Goal: Use online tool/utility: Utilize a website feature to perform a specific function

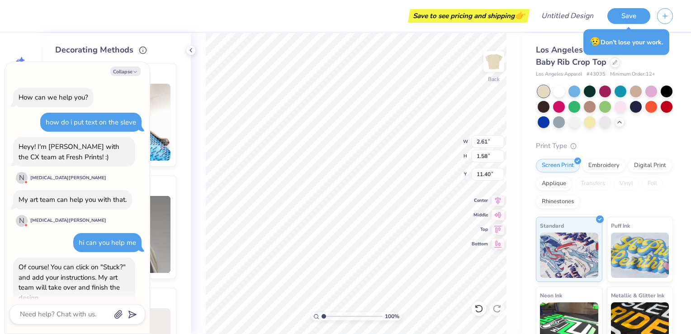
scroll to position [254, 0]
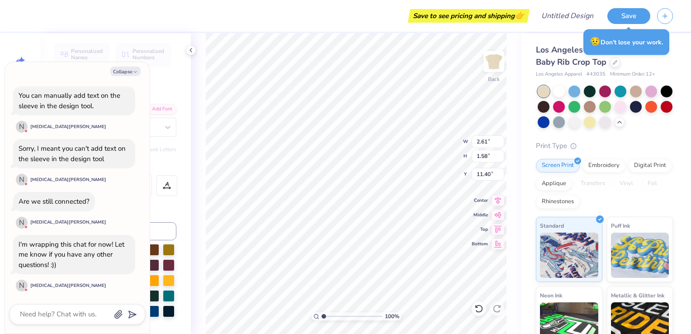
type textarea "x"
type input "10.74"
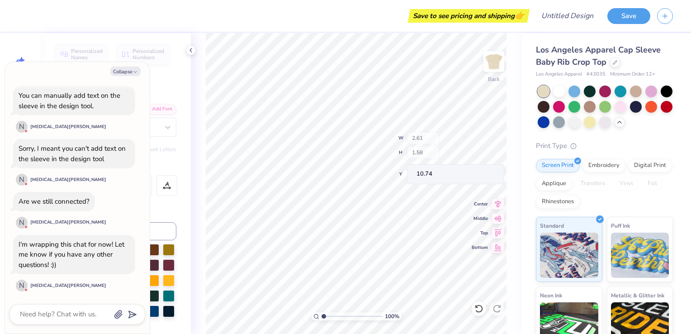
type textarea "x"
type input "4.29"
type textarea "x"
type input "1.02383922767485"
type textarea "x"
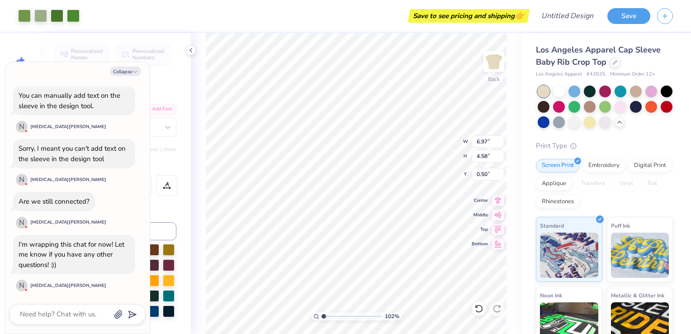
type input "1.02527040028445"
type textarea "x"
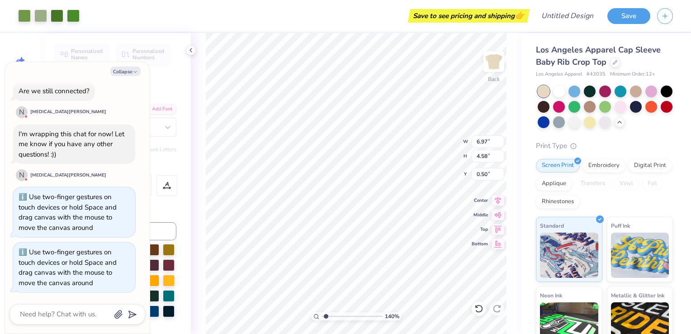
type input "1.40482021709303"
type textarea "x"
type input "1.05971527551454"
type textarea "x"
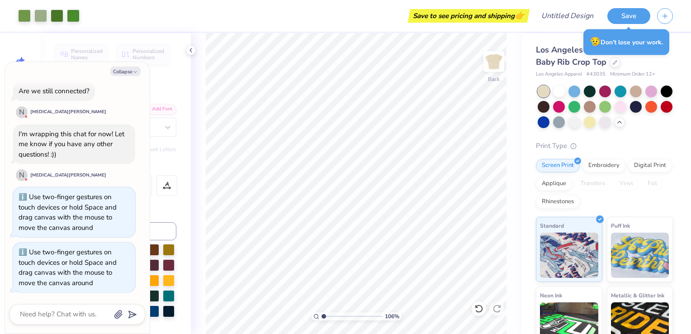
type input "1.05971527551454"
type textarea "x"
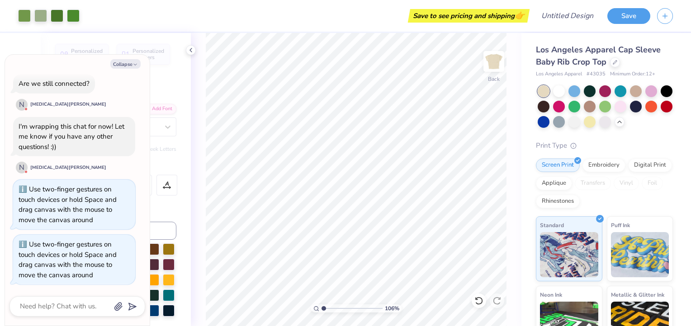
type input "1.05971527551454"
type textarea "x"
type input "1"
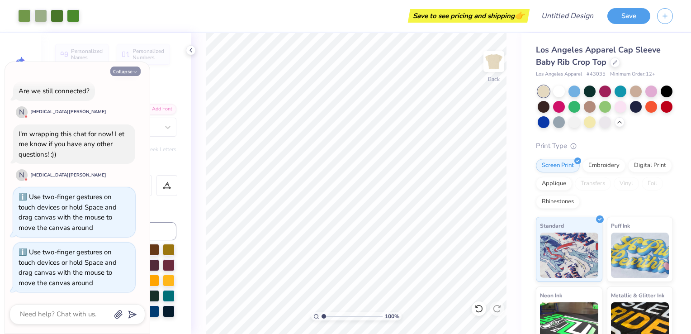
click at [134, 73] on icon "button" at bounding box center [134, 71] width 5 height 5
type textarea "x"
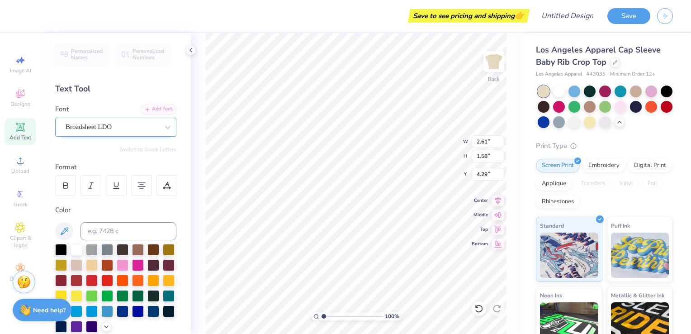
click at [122, 126] on div "Broadsheet LDO" at bounding box center [112, 127] width 95 height 14
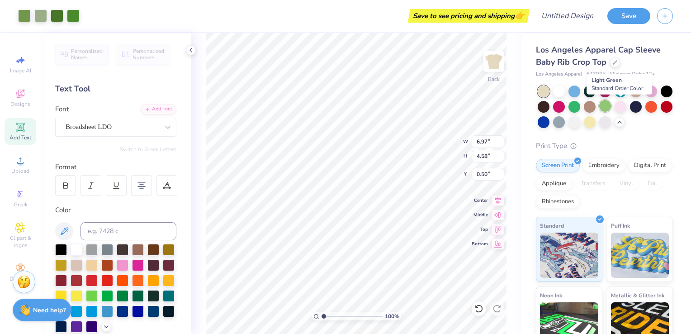
click at [611, 108] on div at bounding box center [605, 106] width 12 height 12
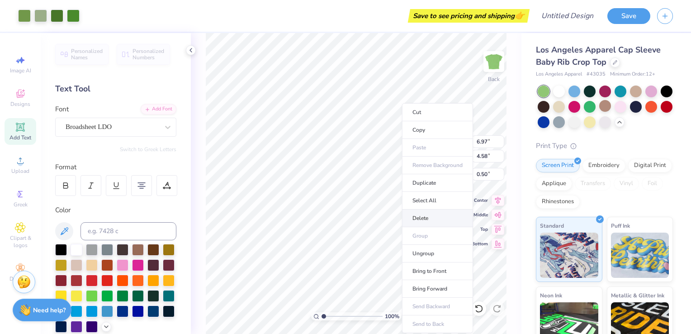
click at [430, 218] on li "Delete" at bounding box center [437, 218] width 71 height 18
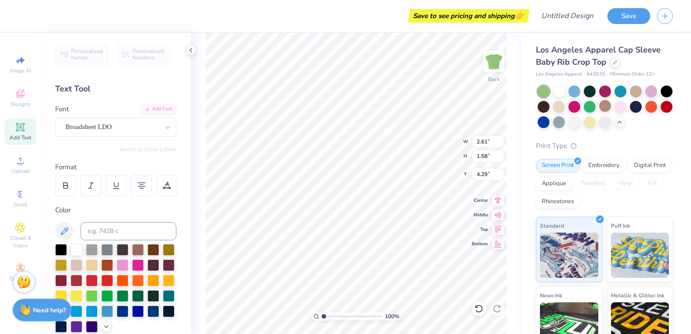
scroll to position [7, 2]
type textarea "B"
click at [560, 88] on div at bounding box center [559, 91] width 12 height 12
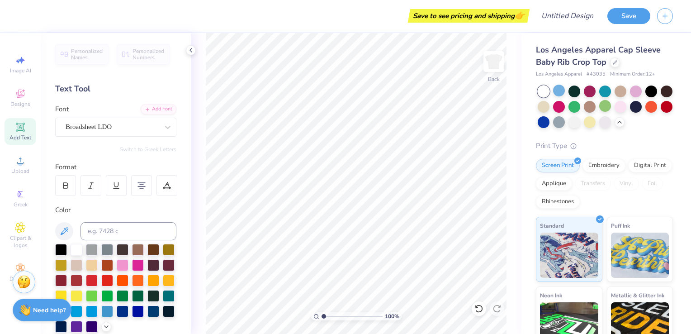
click at [611, 109] on div at bounding box center [605, 106] width 12 height 12
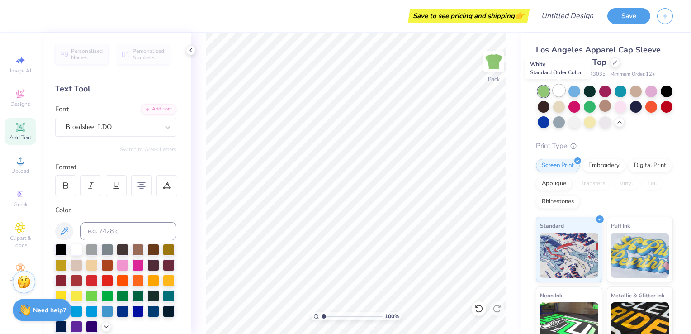
click at [561, 94] on div at bounding box center [559, 91] width 12 height 12
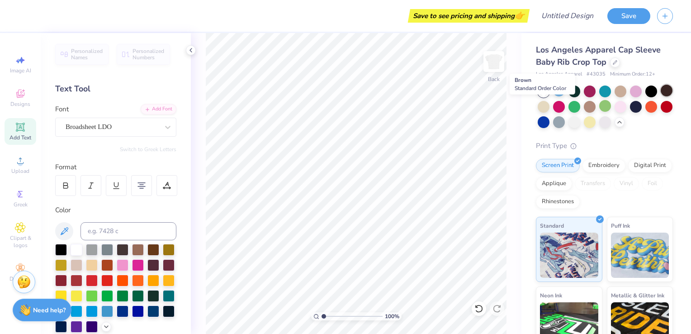
click at [660, 96] on div at bounding box center [666, 91] width 12 height 12
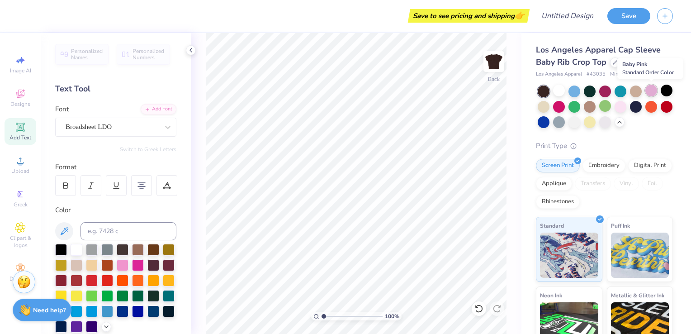
click at [651, 91] on div at bounding box center [651, 91] width 12 height 12
click at [654, 86] on div at bounding box center [651, 91] width 12 height 12
click at [611, 111] on div at bounding box center [605, 106] width 12 height 12
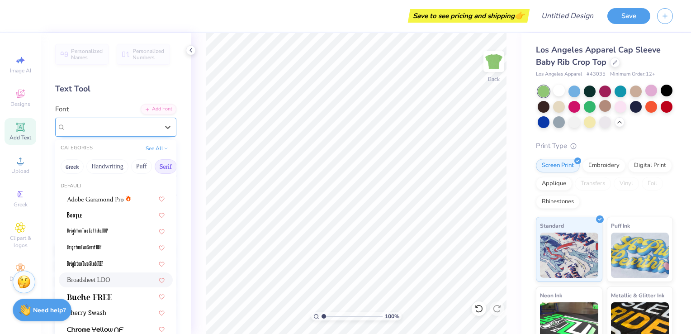
click at [134, 124] on div "Broadsheet LDO" at bounding box center [112, 127] width 95 height 14
click at [102, 198] on img at bounding box center [95, 199] width 56 height 6
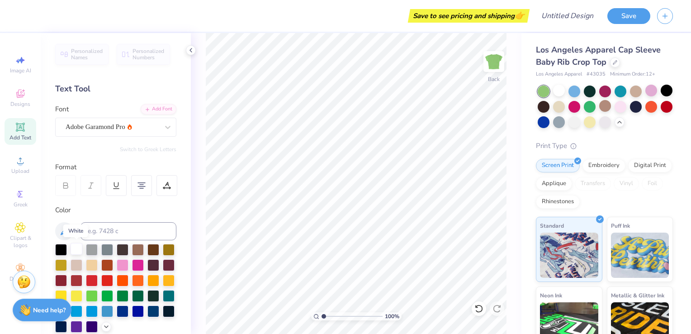
click at [76, 250] on div at bounding box center [77, 249] width 12 height 12
click at [63, 249] on div at bounding box center [61, 249] width 12 height 12
click at [152, 109] on div "Add Font" at bounding box center [159, 108] width 36 height 10
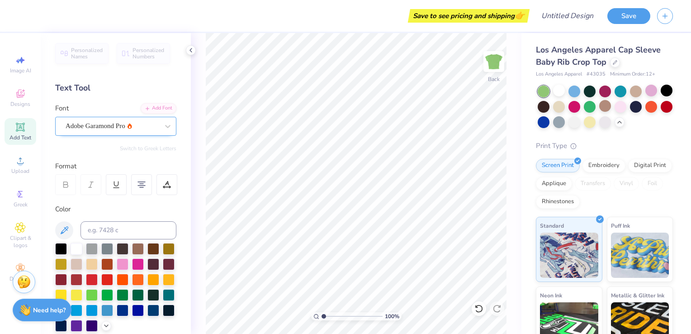
click at [146, 133] on div "Adobe Garamond Pro" at bounding box center [115, 126] width 121 height 19
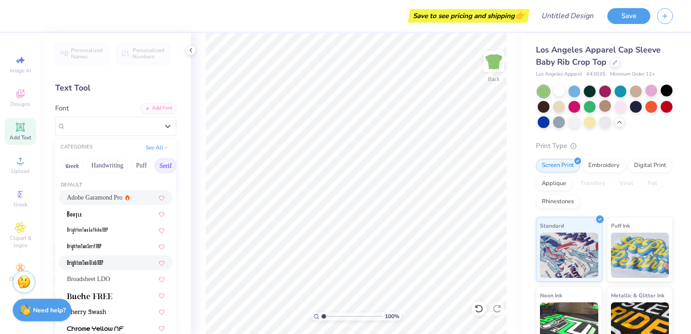
click at [110, 262] on div at bounding box center [116, 262] width 98 height 9
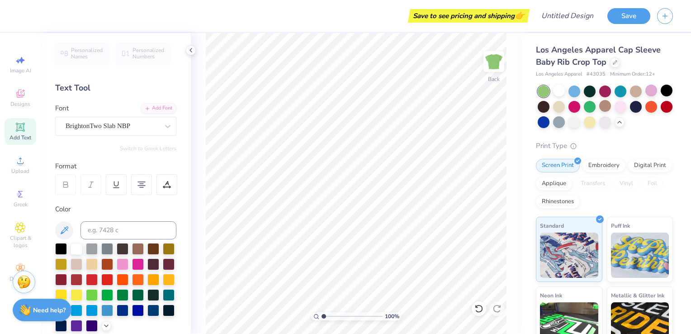
click at [22, 124] on icon at bounding box center [20, 126] width 7 height 7
click at [163, 127] on icon at bounding box center [167, 126] width 9 height 9
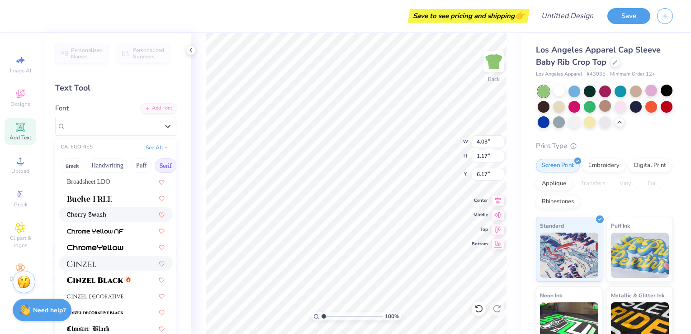
scroll to position [98, 0]
click at [107, 202] on div at bounding box center [116, 197] width 114 height 15
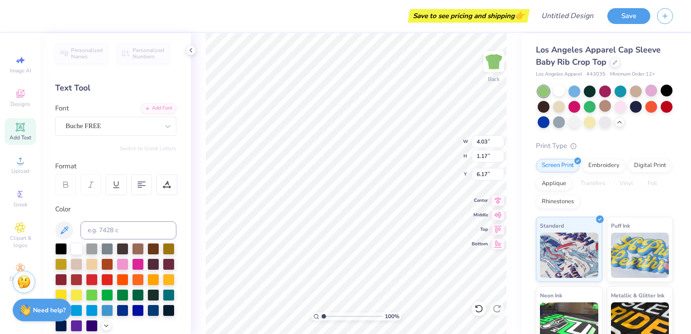
type input "4.22"
type input "1.12"
type input "6.19"
type textarea "Youre a big [PERSON_NAME]"
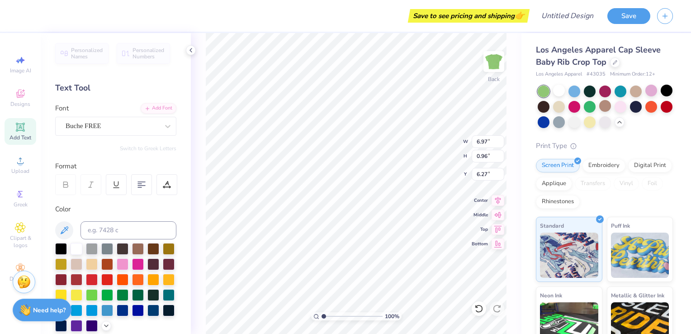
scroll to position [7, 4]
type textarea "Youre a Big [PERSON_NAME]"
type input "0.95"
type input "1.80"
click at [20, 99] on icon at bounding box center [20, 93] width 11 height 11
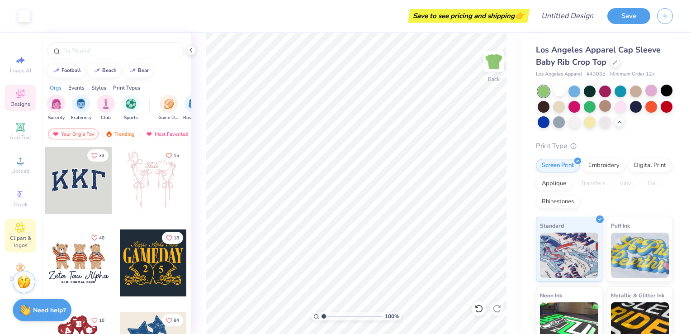
click at [24, 222] on icon at bounding box center [20, 227] width 10 height 11
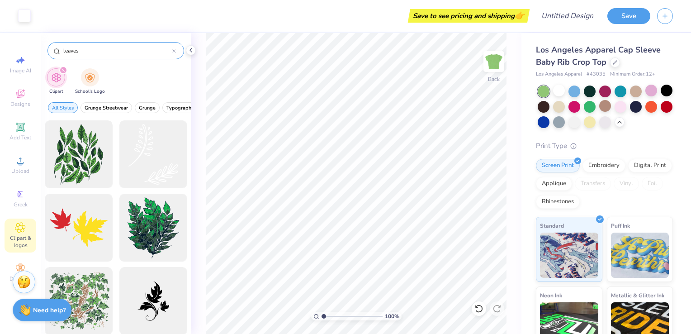
click at [173, 52] on icon at bounding box center [174, 51] width 3 height 3
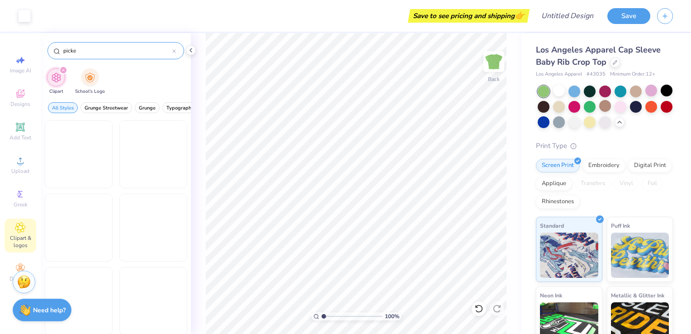
type input "[PERSON_NAME]"
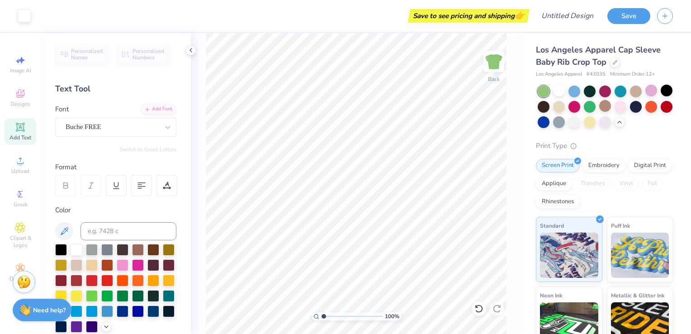
click at [20, 127] on icon at bounding box center [20, 126] width 7 height 7
click at [163, 128] on icon at bounding box center [167, 126] width 9 height 9
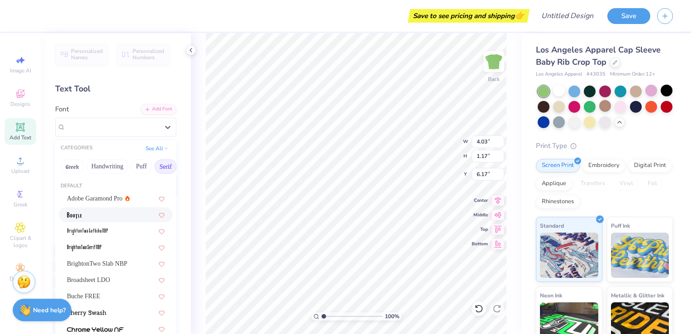
click at [114, 216] on div at bounding box center [116, 214] width 98 height 9
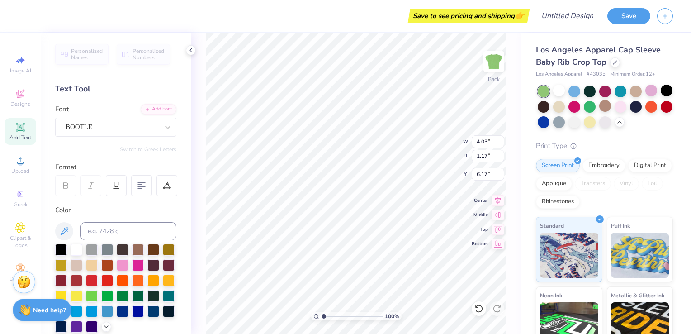
type input "6.97"
type input "0.95"
type input "1.80"
type input "3.39"
type input "1.58"
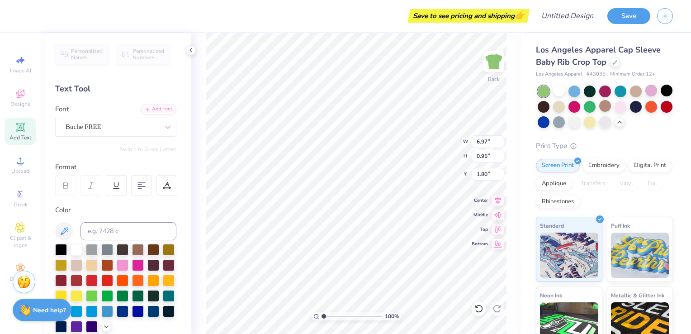
type input "5.96"
click at [165, 123] on icon at bounding box center [167, 126] width 9 height 9
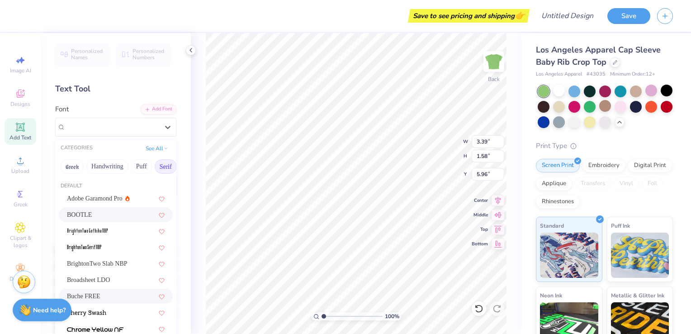
click at [110, 295] on div "Buche FREE" at bounding box center [116, 295] width 98 height 9
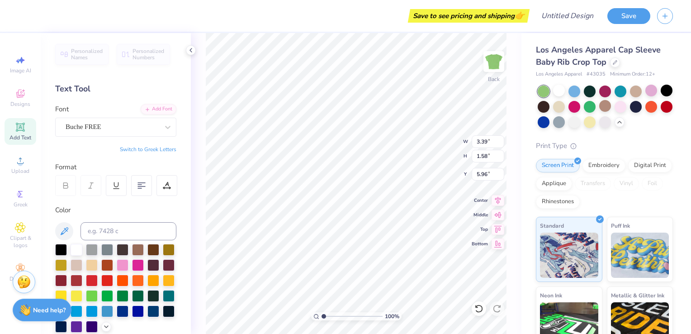
type textarea "T"
type textarea "Big est 25"
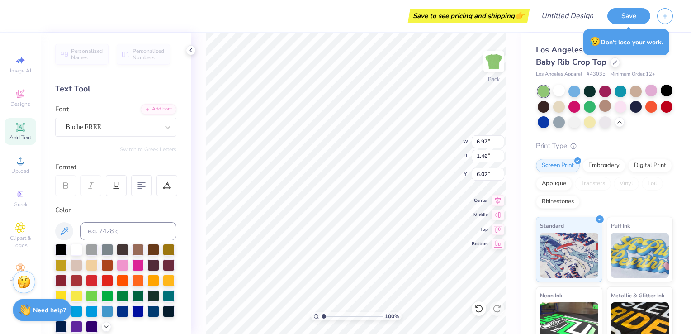
type input "3.62"
type input "0.76"
type input "6.72"
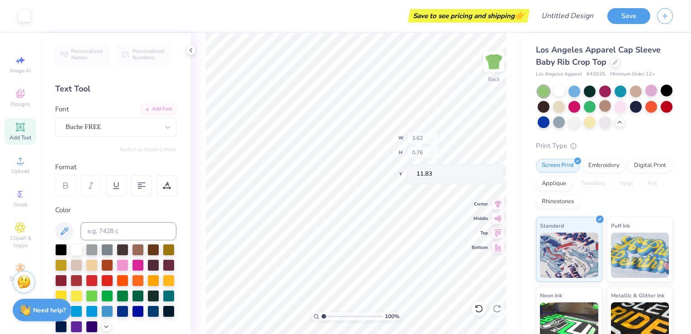
type input "11.83"
type input "3.17"
